Goal: Information Seeking & Learning: Learn about a topic

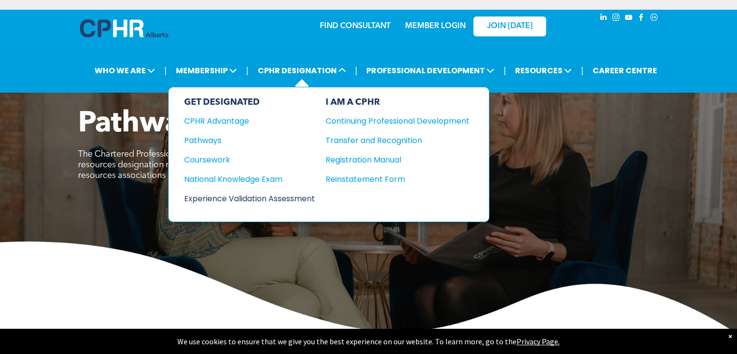
click at [299, 197] on div "Experience Validation Assessment" at bounding box center [243, 198] width 118 height 12
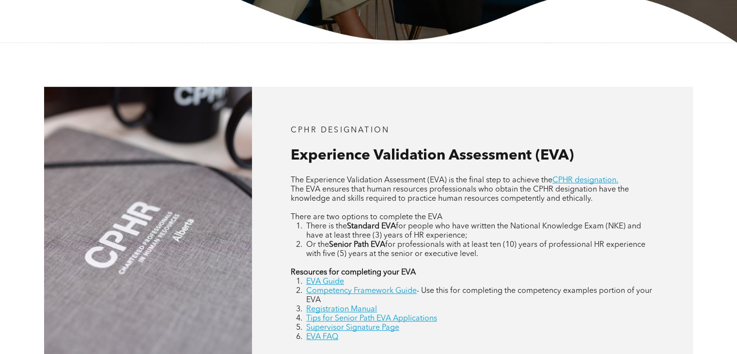
scroll to position [436, 0]
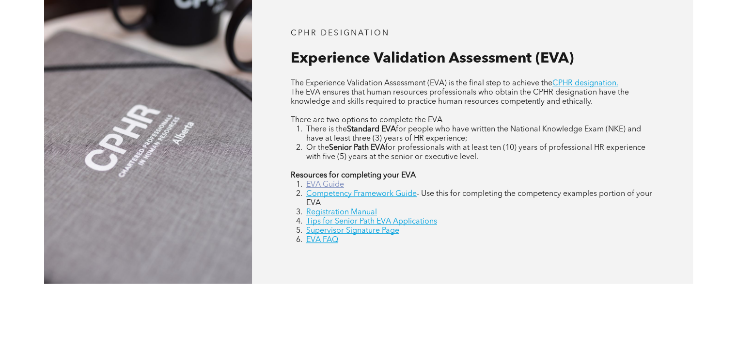
click at [329, 187] on link "EVA Guide" at bounding box center [325, 185] width 38 height 8
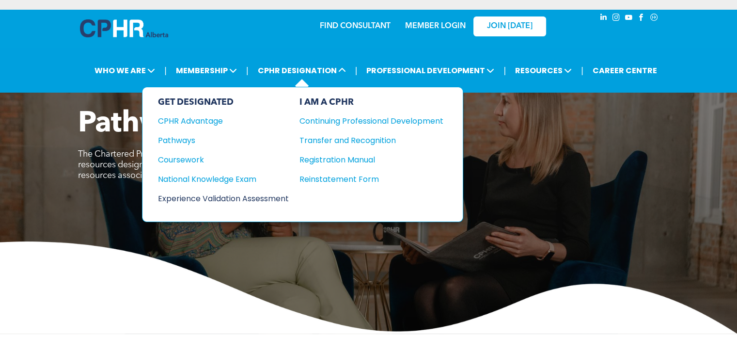
click at [249, 194] on div "Experience Validation Assessment" at bounding box center [217, 198] width 118 height 12
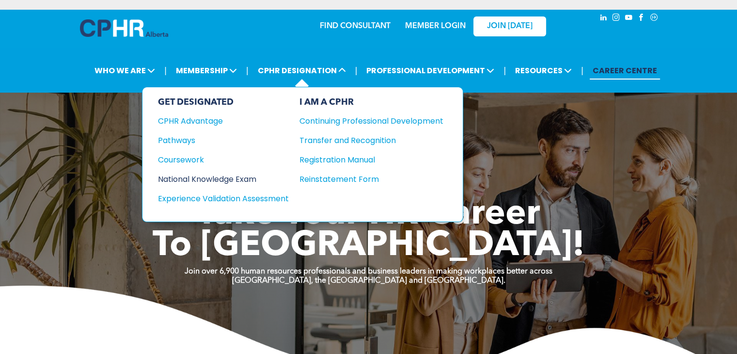
click at [242, 179] on div "National Knowledge Exam" at bounding box center [217, 179] width 118 height 12
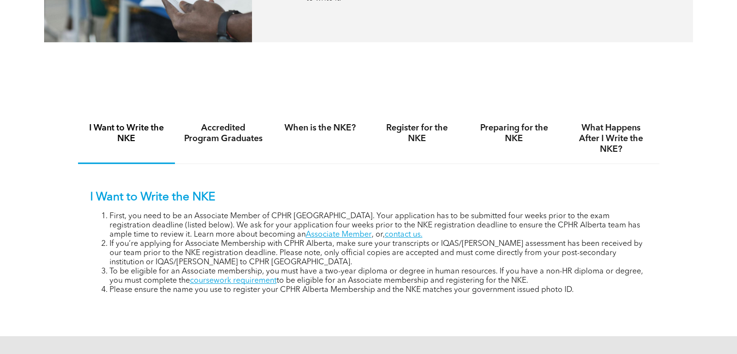
scroll to position [630, 0]
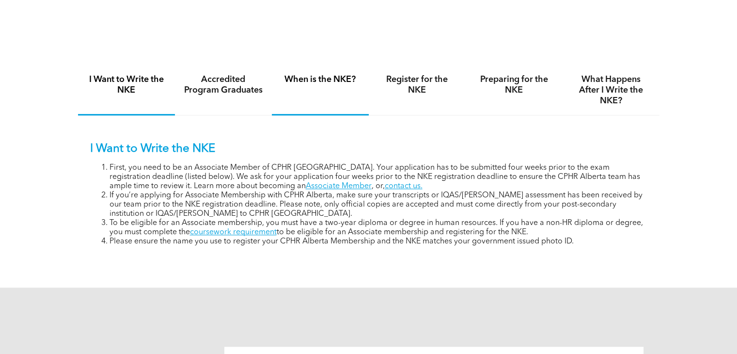
click at [321, 82] on h4 "When is the NKE?" at bounding box center [319, 79] width 79 height 11
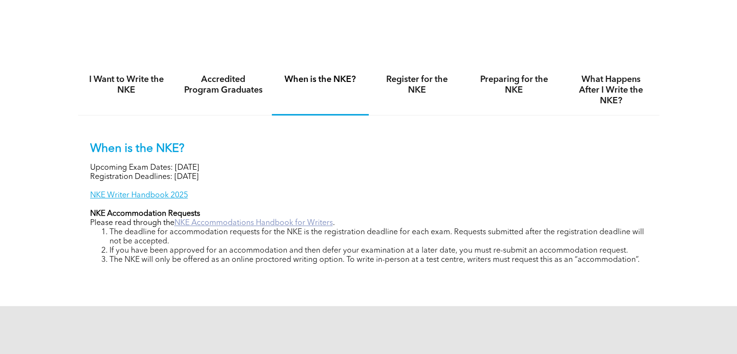
click at [294, 221] on link "NKE Accommodations Handbook for Writers" at bounding box center [253, 223] width 158 height 8
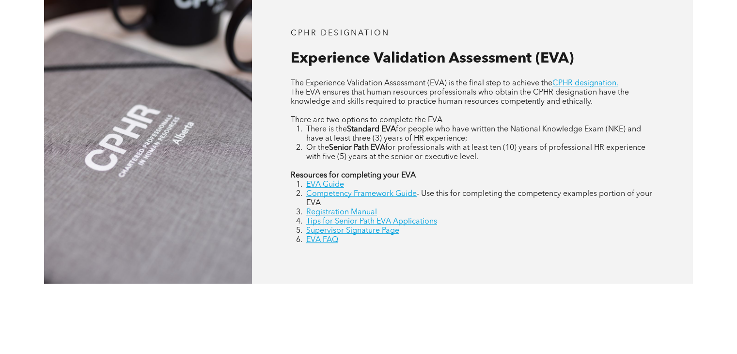
scroll to position [387, 0]
